Goal: Navigation & Orientation: Find specific page/section

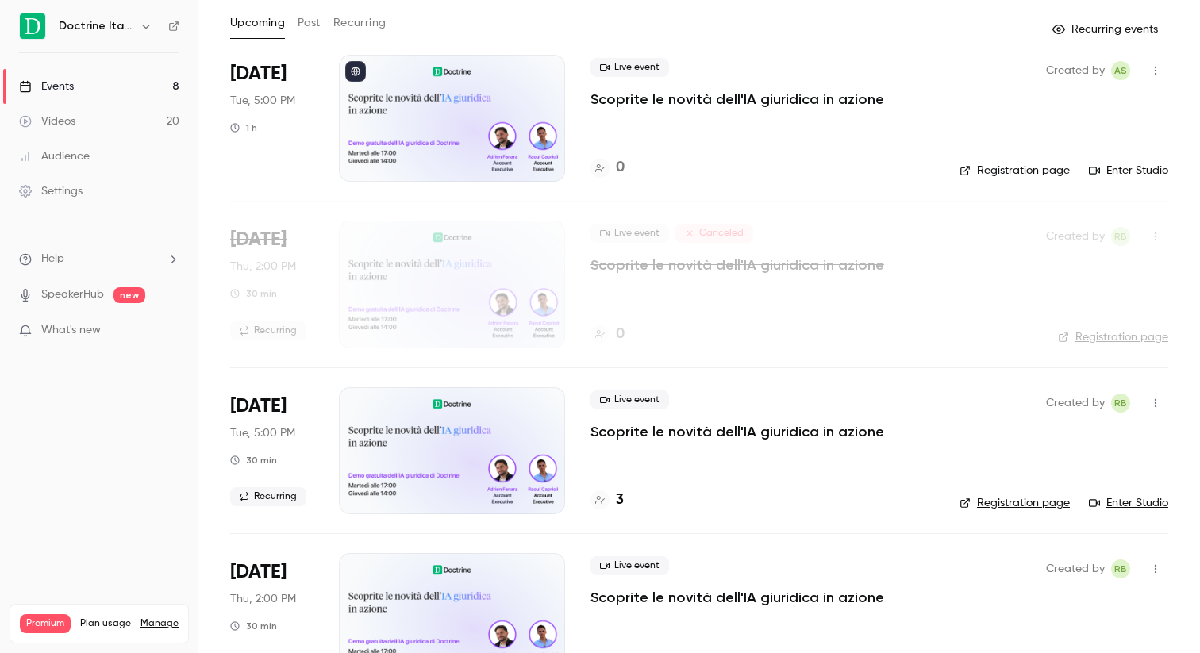
scroll to position [105, 0]
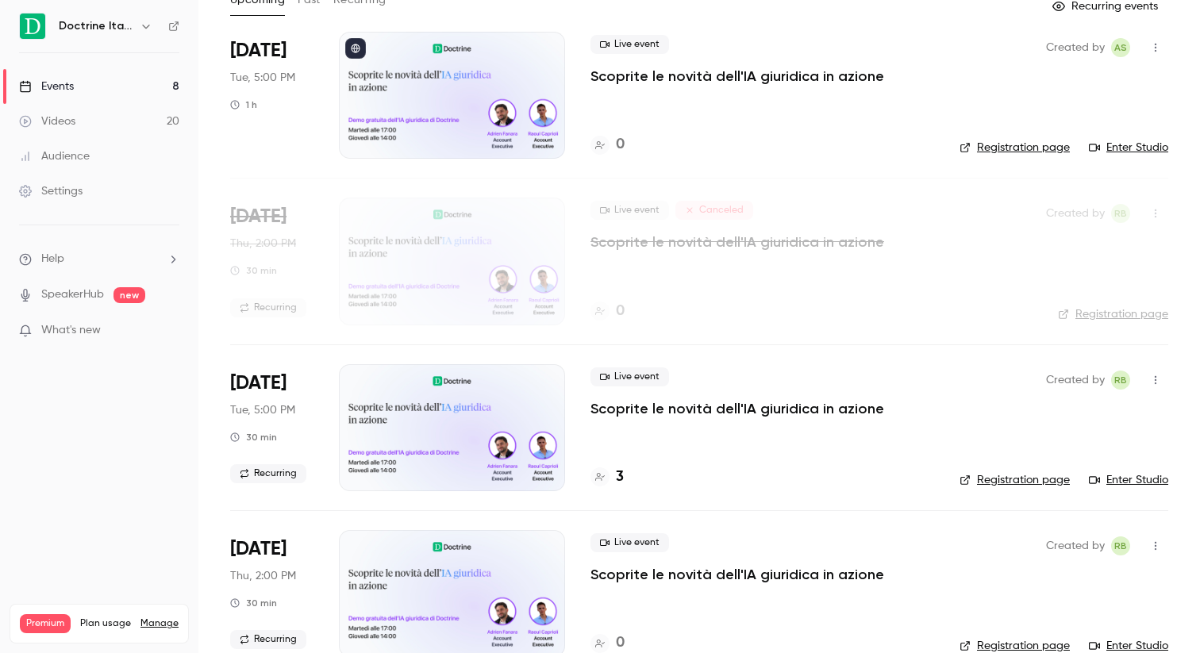
click at [132, 40] on nav "Doctrine Italia Events 8 Videos 20 Audience Settings Help SpeakerHub new What's…" at bounding box center [99, 326] width 198 height 653
click at [127, 31] on h6 "Doctrine Italia" at bounding box center [96, 26] width 75 height 16
click at [136, 29] on button "button" at bounding box center [145, 26] width 19 height 19
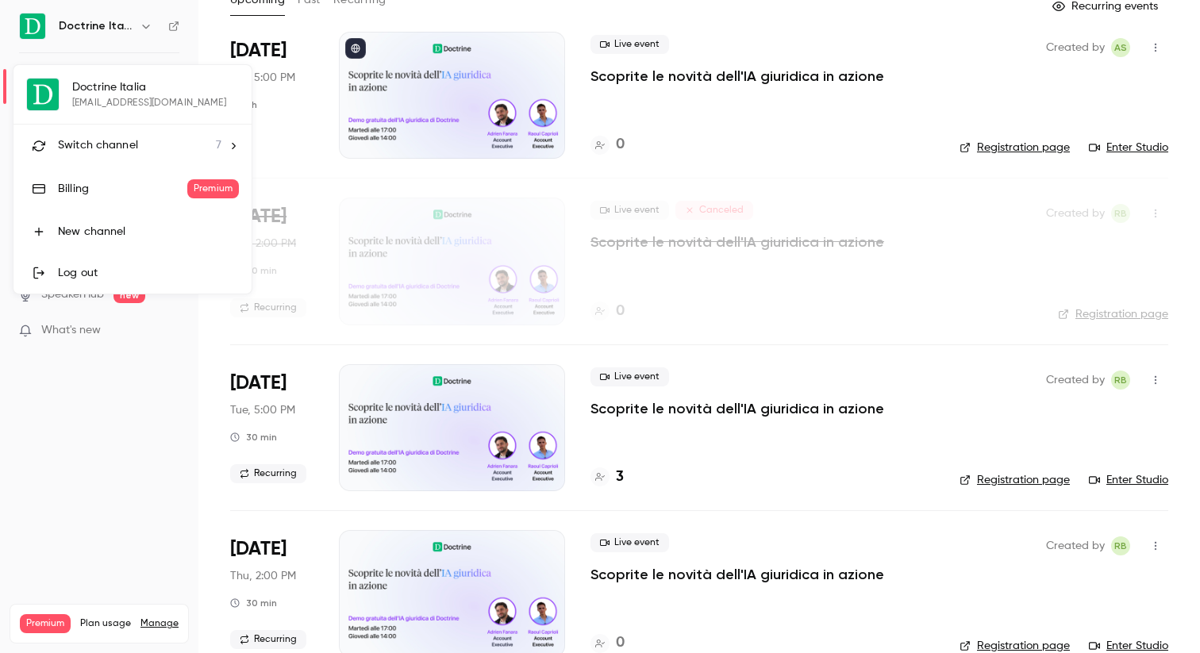
click at [134, 148] on span "Switch channel" at bounding box center [98, 145] width 80 height 17
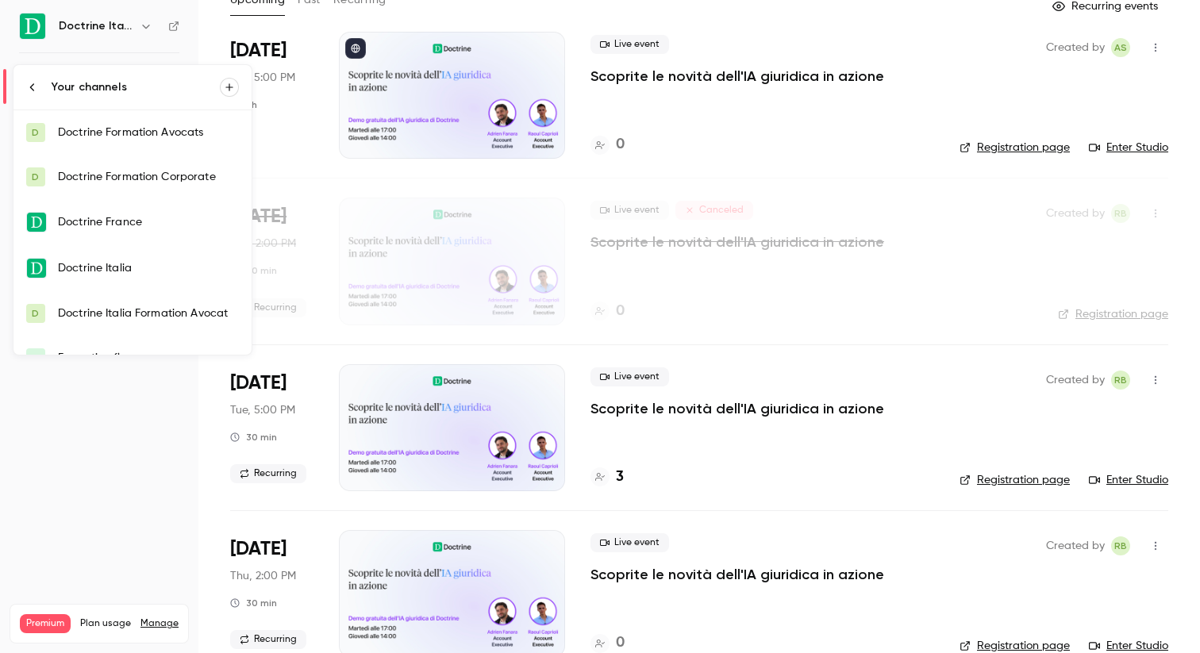
click at [134, 148] on link "D Doctrine Formation Avocats" at bounding box center [132, 132] width 238 height 44
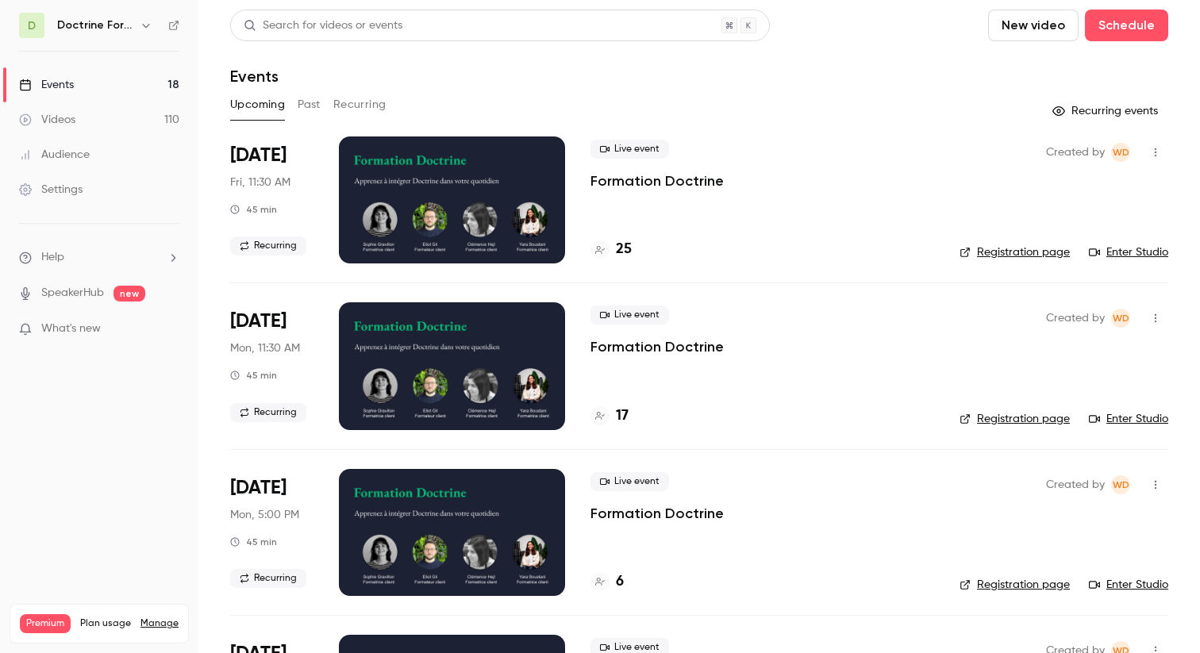
click at [143, 28] on icon "button" at bounding box center [146, 25] width 13 height 13
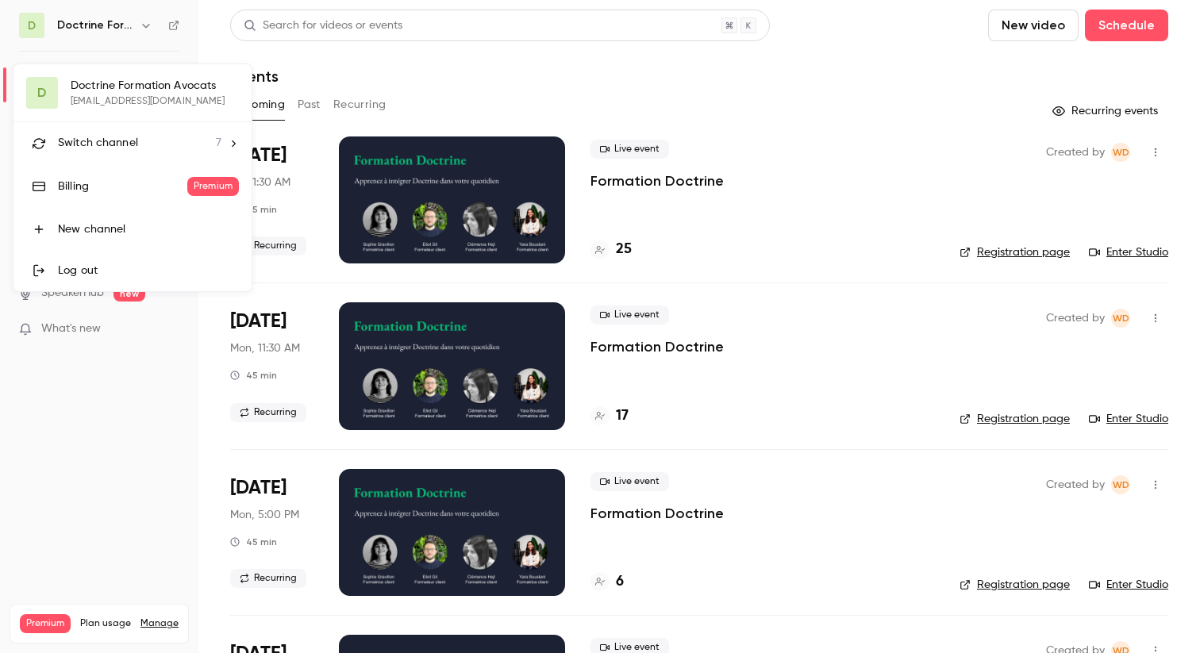
click at [133, 129] on li "Switch channel 7" at bounding box center [132, 143] width 238 height 42
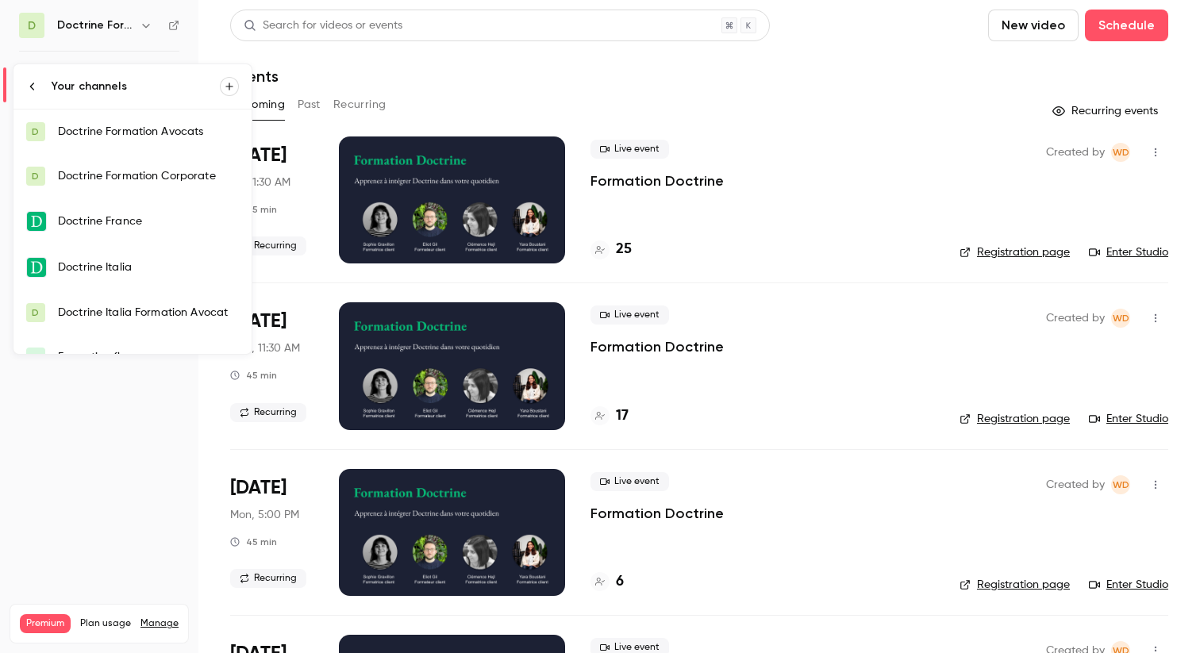
click at [135, 220] on div "Doctrine France" at bounding box center [148, 221] width 181 height 16
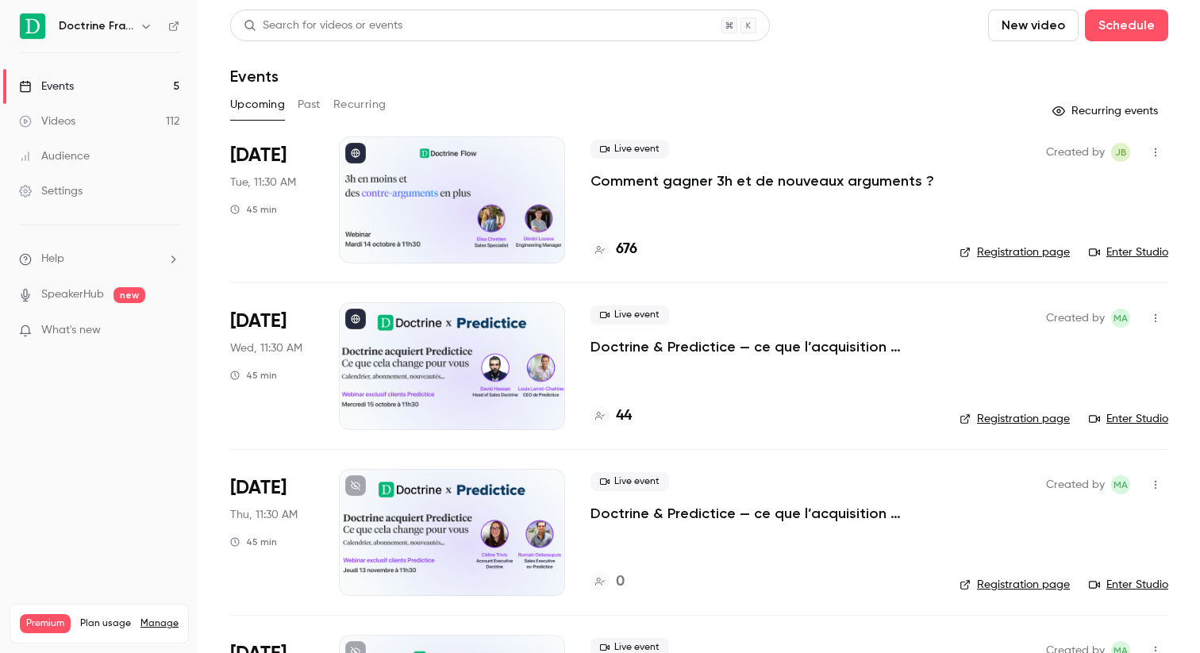
click at [628, 248] on h4 "676" at bounding box center [626, 249] width 21 height 21
click at [636, 251] on div "676" at bounding box center [762, 249] width 344 height 21
click at [627, 249] on h4 "676" at bounding box center [626, 249] width 21 height 21
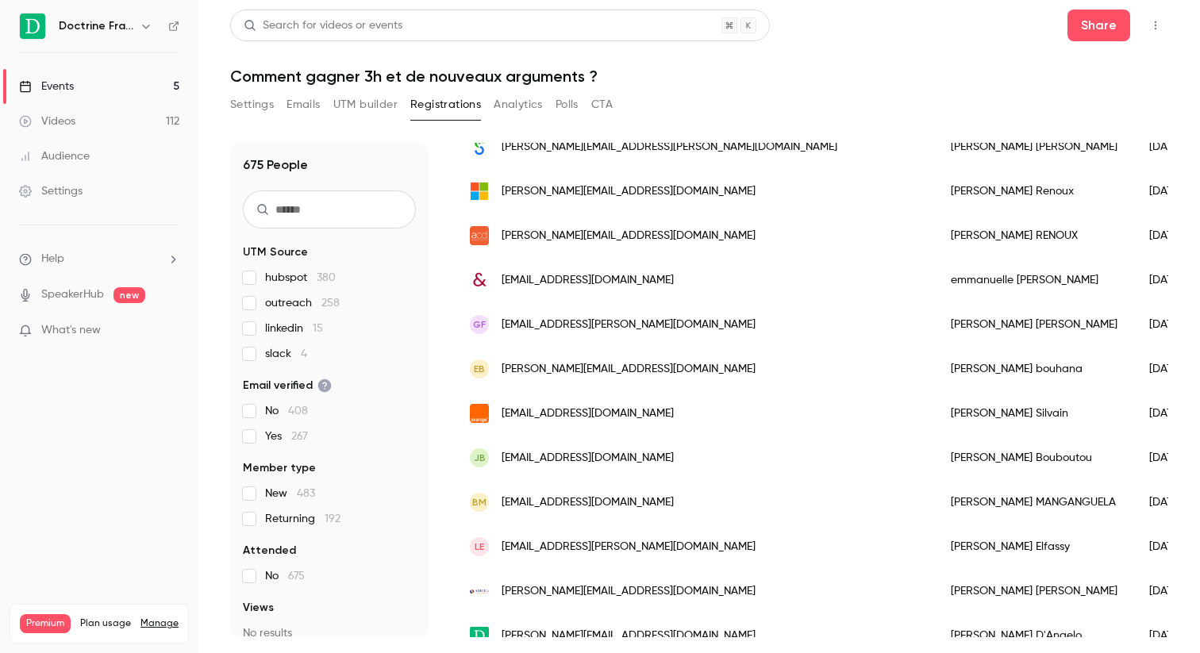
scroll to position [839, 0]
